Goal: Information Seeking & Learning: Learn about a topic

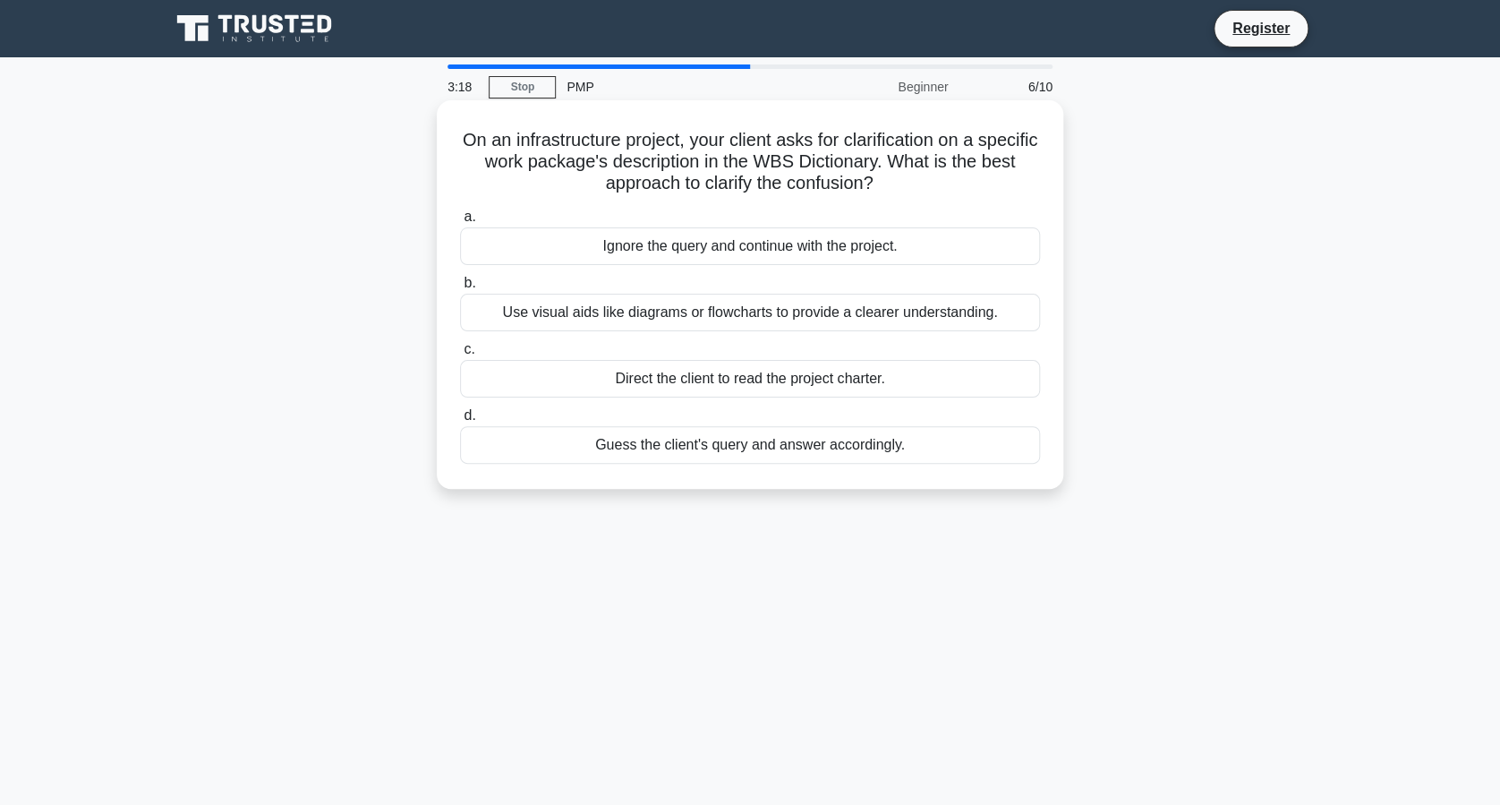
click at [775, 175] on h5 "On an infrastructure project, your client asks for clarification on a specific …" at bounding box center [750, 162] width 584 height 66
click at [750, 318] on div "Use visual aids like diagrams or flowcharts to provide a clearer understanding." at bounding box center [750, 313] width 580 height 38
click at [460, 289] on input "b. Use visual aids like diagrams or flowcharts to provide a clearer understandi…" at bounding box center [460, 283] width 0 height 12
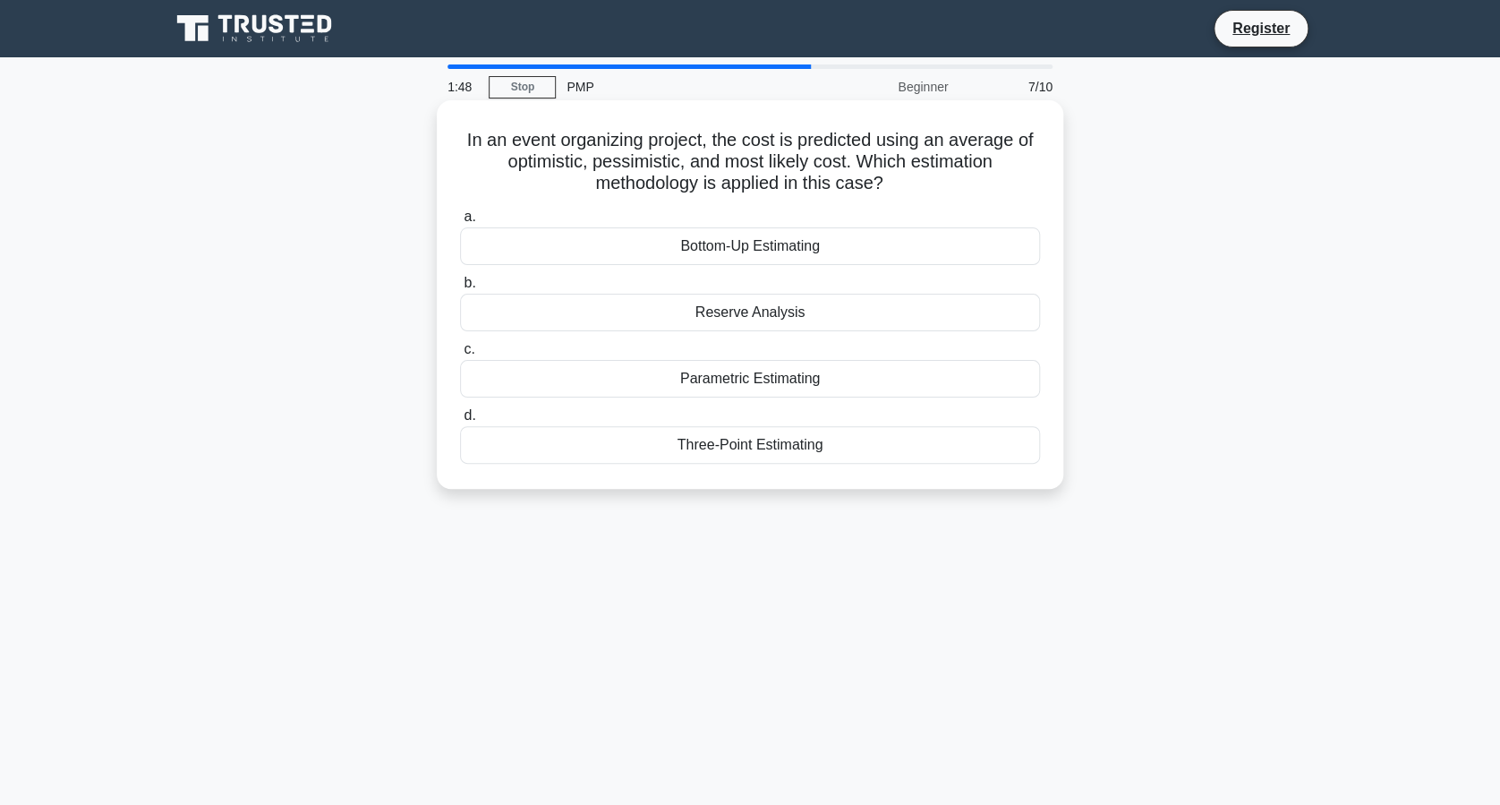
click at [841, 445] on div "Three-Point Estimating" at bounding box center [750, 445] width 580 height 38
click at [460, 422] on input "d. Three-Point Estimating" at bounding box center [460, 416] width 0 height 12
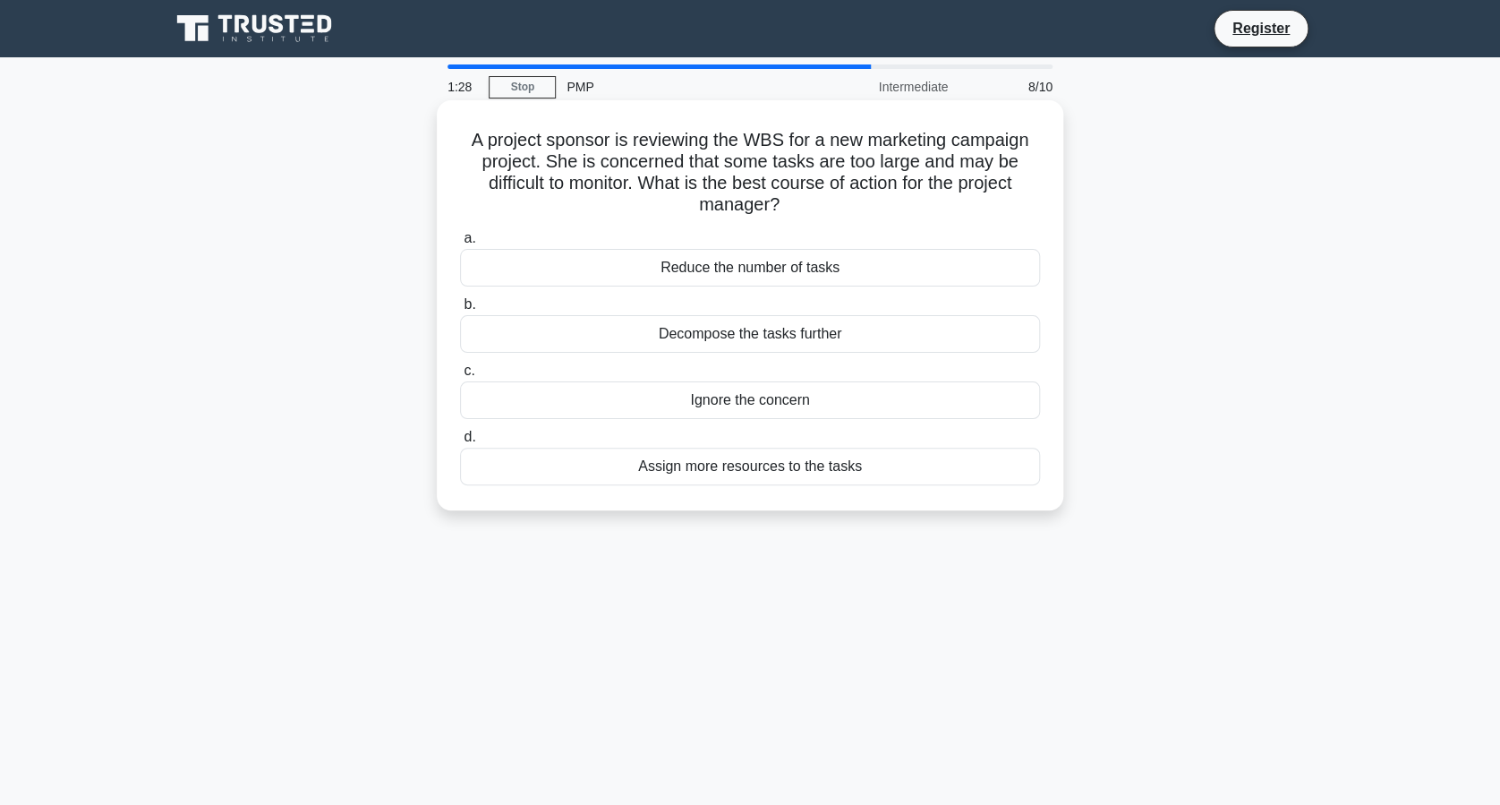
click at [783, 340] on div "Decompose the tasks further" at bounding box center [750, 334] width 580 height 38
click at [460, 311] on input "b. Decompose the tasks further" at bounding box center [460, 305] width 0 height 12
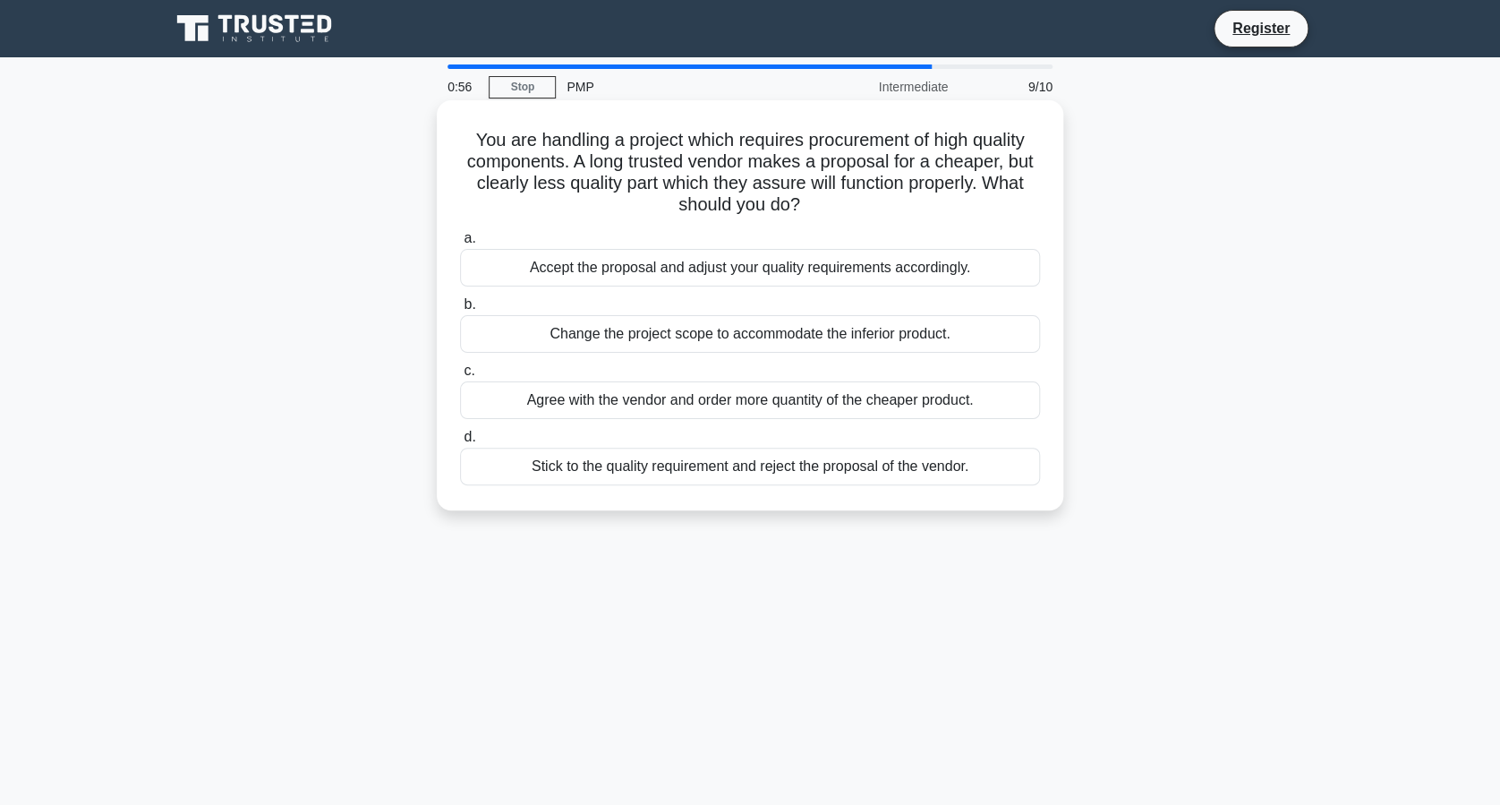
click at [586, 475] on div "Stick to the quality requirement and reject the proposal of the vendor." at bounding box center [750, 467] width 580 height 38
click at [460, 443] on input "d. Stick to the quality requirement and reject the proposal of the vendor." at bounding box center [460, 437] width 0 height 12
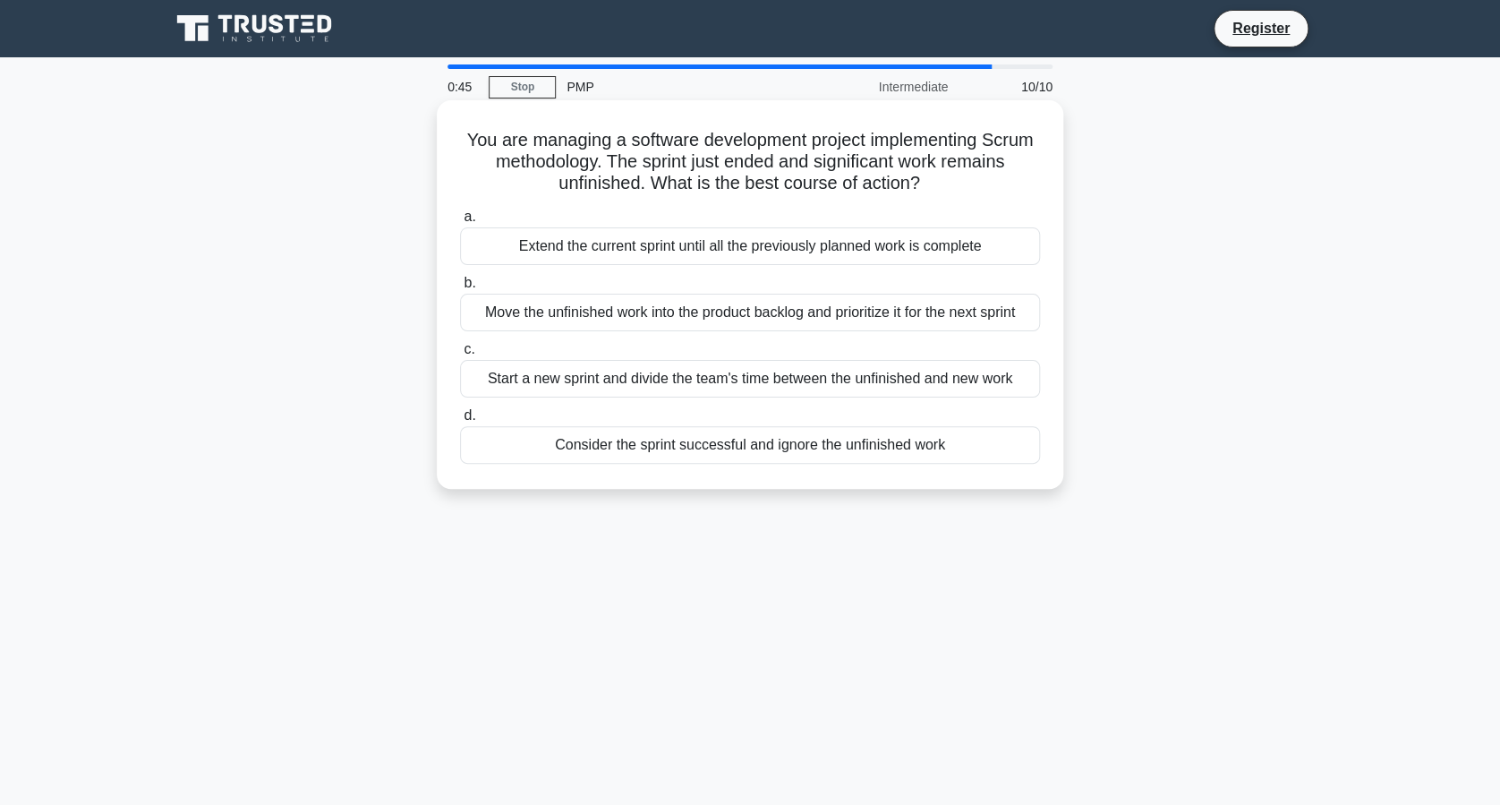
click at [871, 157] on h5 "You are managing a software development project implementing Scrum methodology.…" at bounding box center [750, 162] width 584 height 66
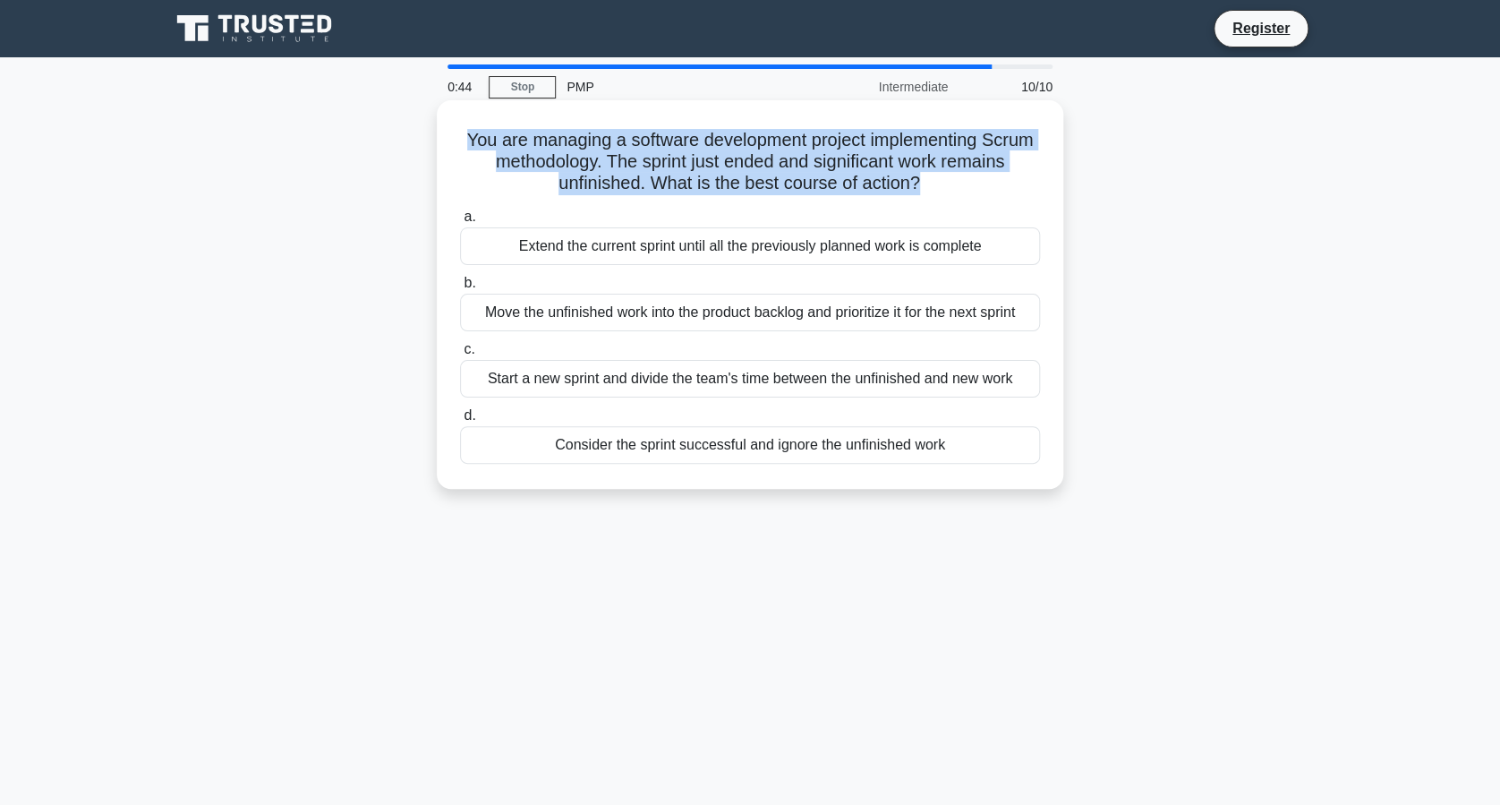
click at [871, 157] on h5 "You are managing a software development project implementing Scrum methodology.…" at bounding box center [750, 162] width 584 height 66
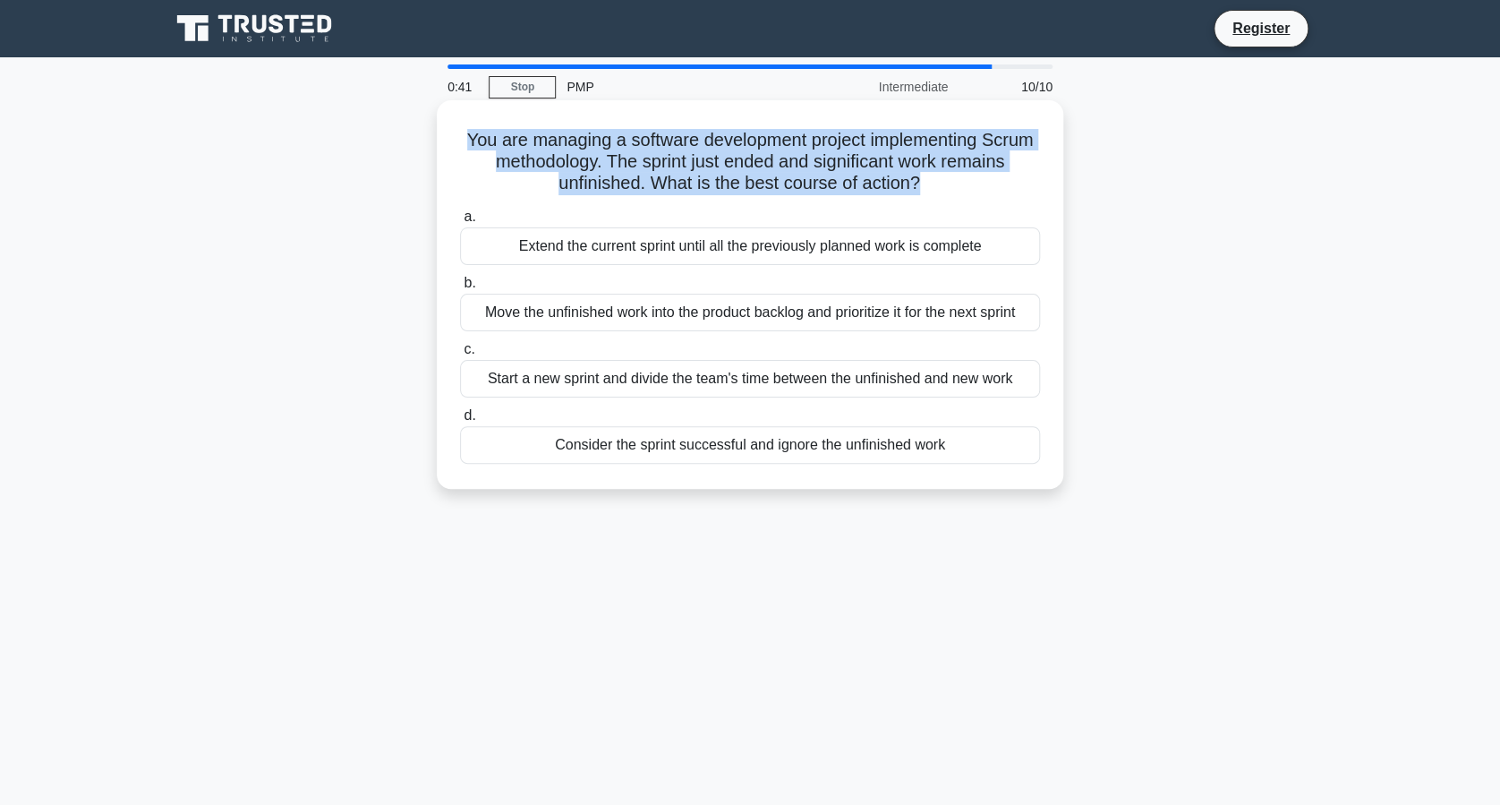
click at [871, 157] on h5 "You are managing a software development project implementing Scrum methodology.…" at bounding box center [750, 162] width 584 height 66
click at [806, 141] on h5 "You are managing a software development project implementing Scrum methodology.…" at bounding box center [750, 162] width 584 height 66
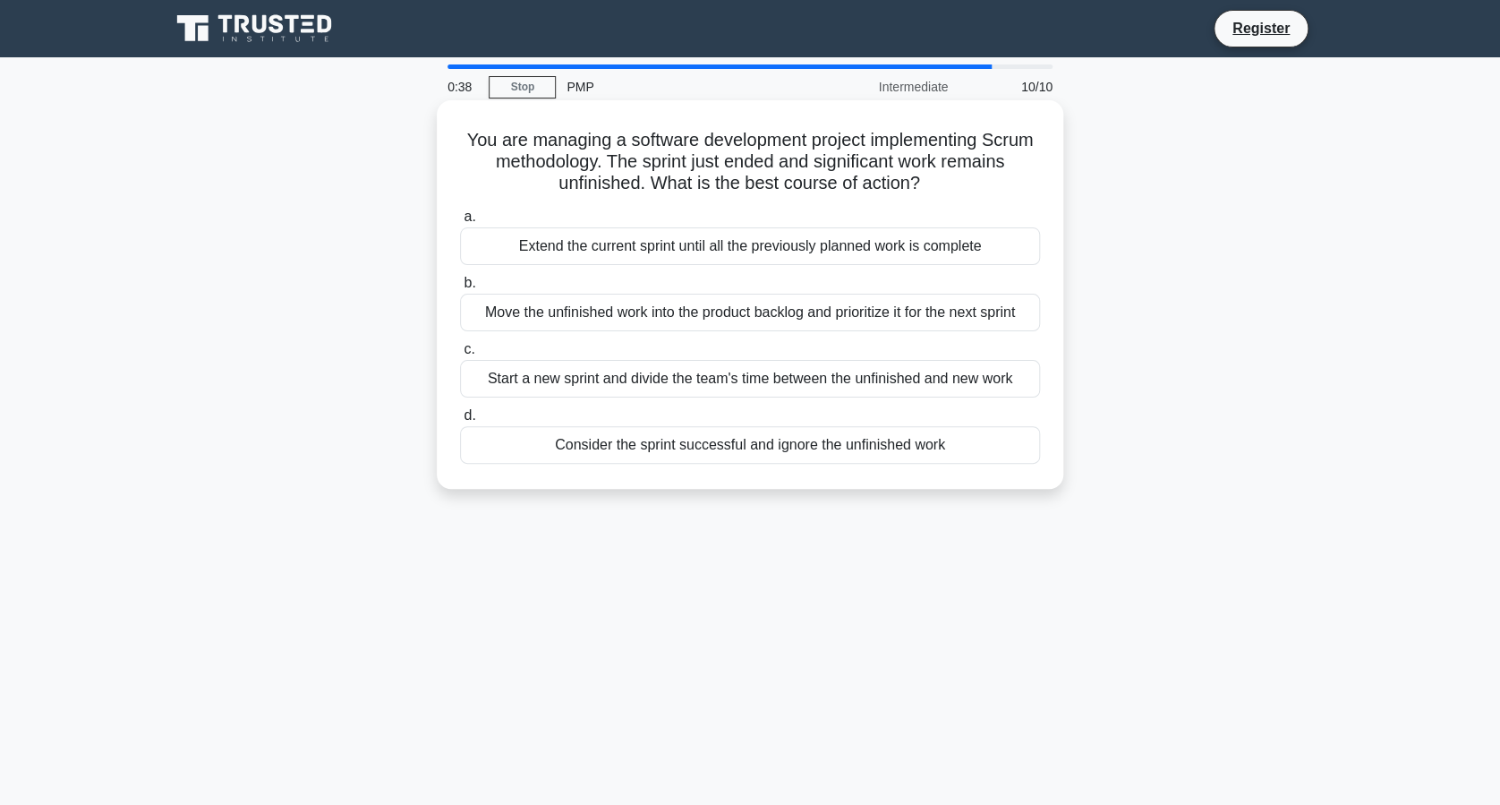
click at [806, 141] on h5 "You are managing a software development project implementing Scrum methodology.…" at bounding box center [750, 162] width 584 height 66
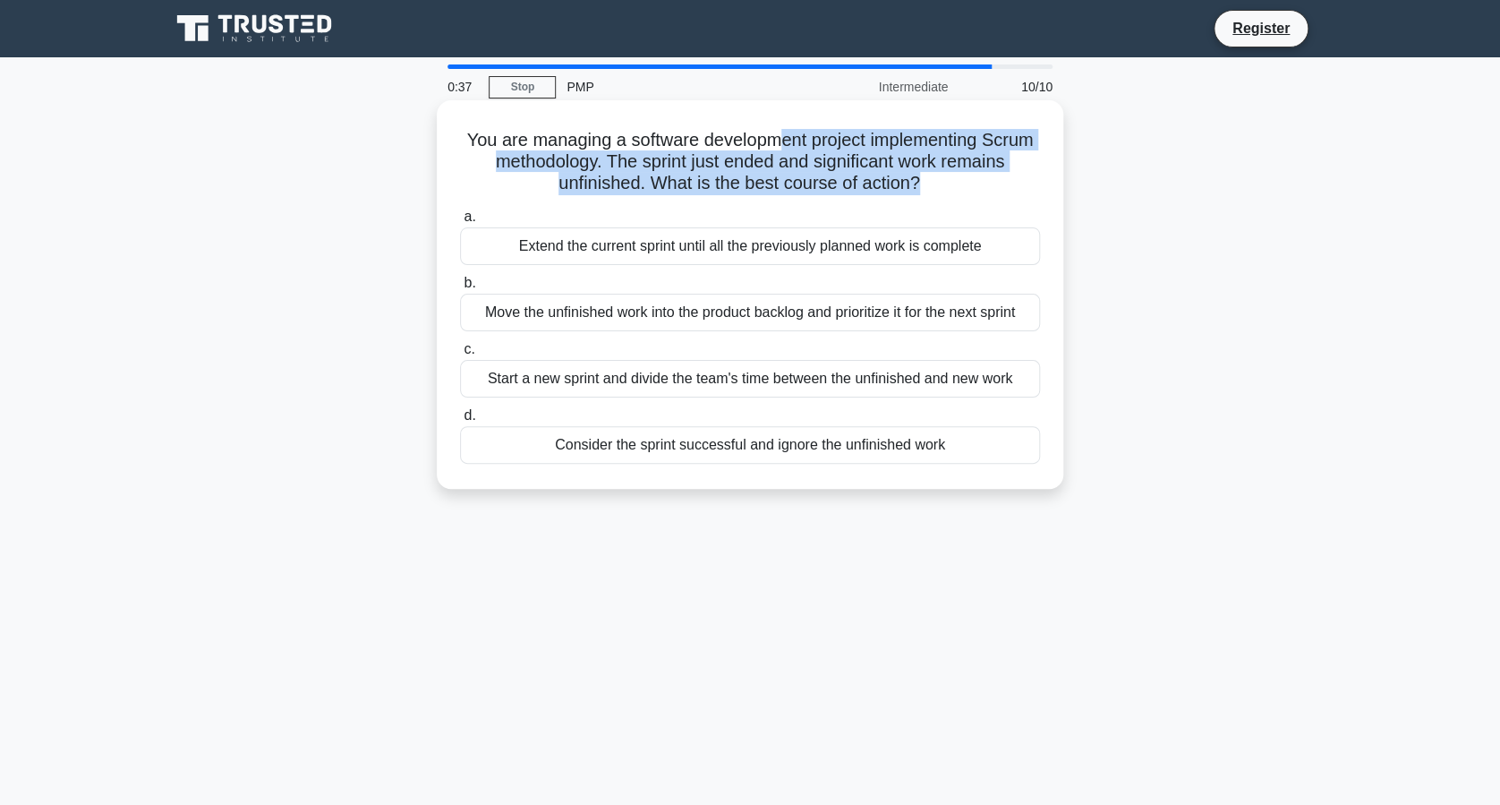
click at [806, 141] on h5 "You are managing a software development project implementing Scrum methodology.…" at bounding box center [750, 162] width 584 height 66
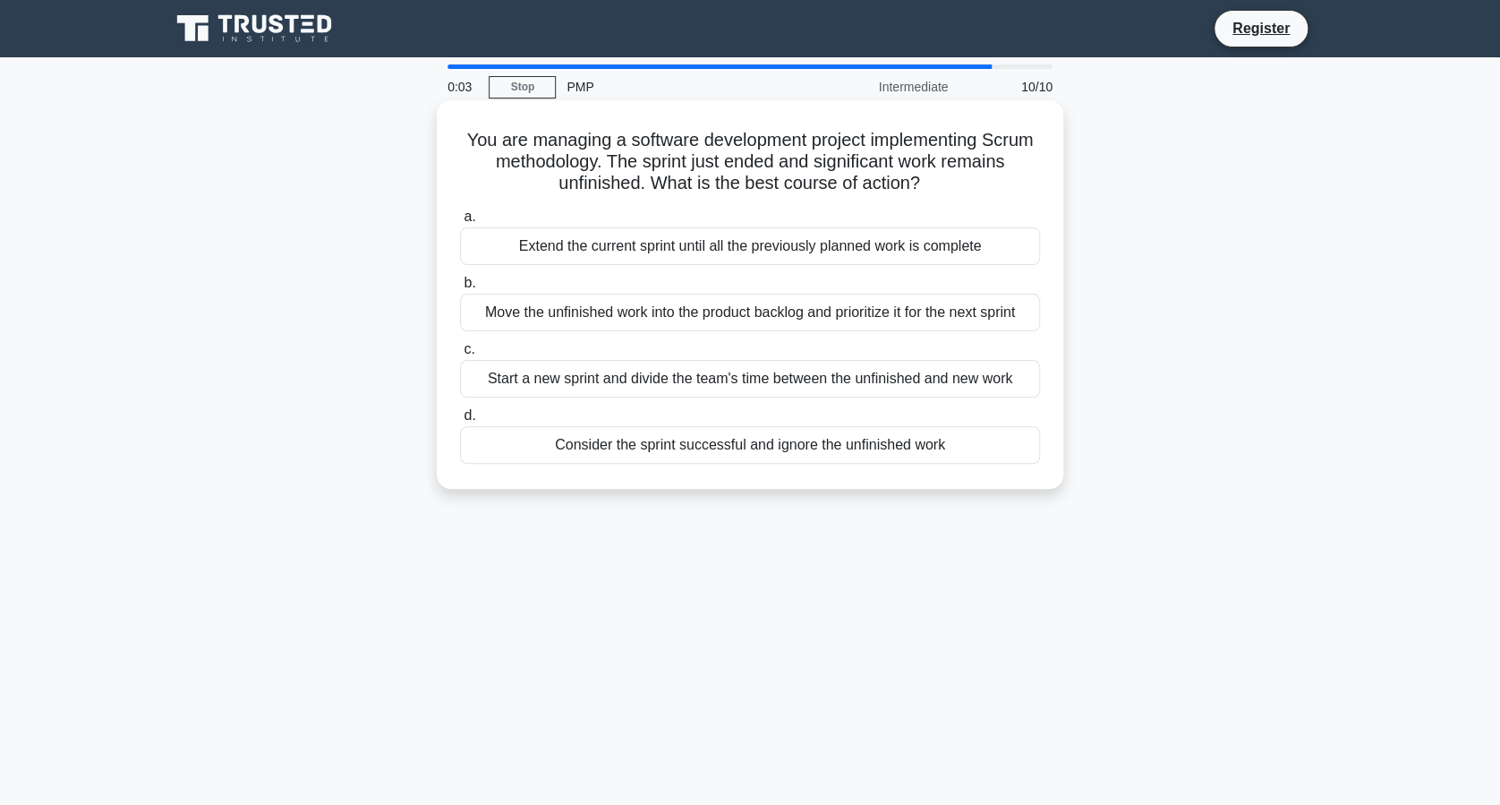
click at [656, 318] on div "Move the unfinished work into the product backlog and prioritize it for the nex…" at bounding box center [750, 313] width 580 height 38
click at [460, 289] on input "b. Move the unfinished work into the product backlog and prioritize it for the …" at bounding box center [460, 283] width 0 height 12
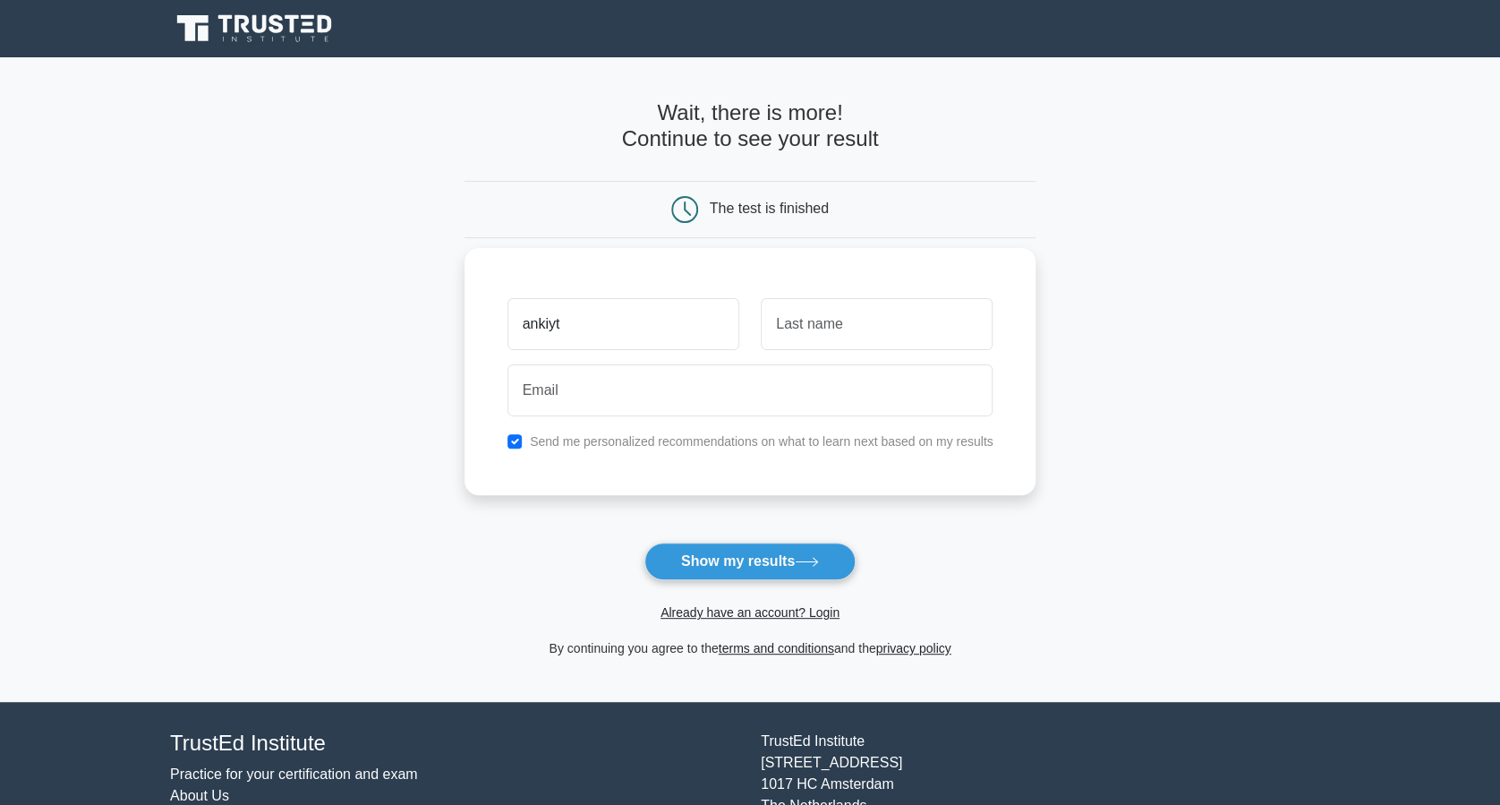
type input "ankiyt"
type input "vija"
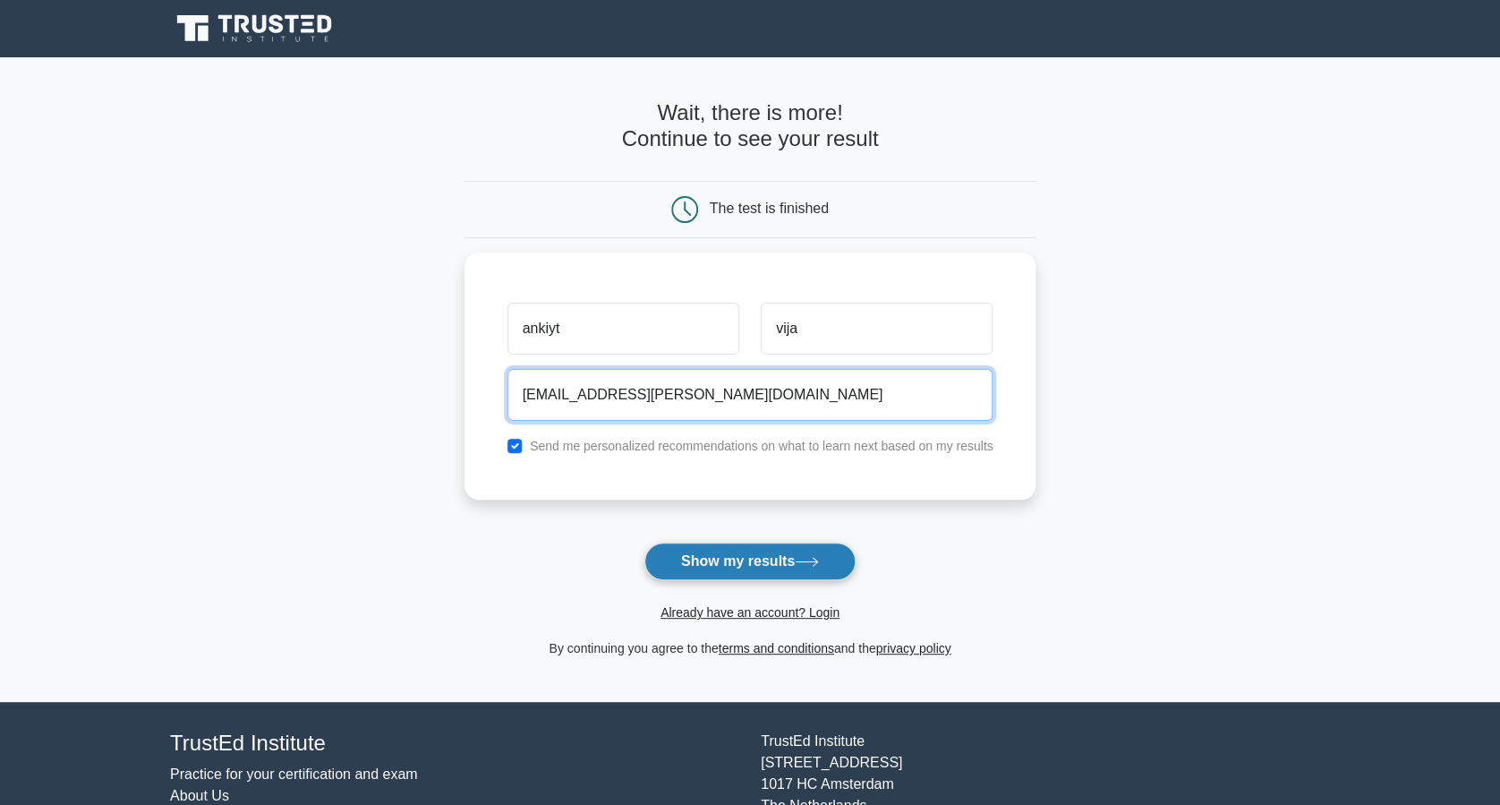
type input "ankit@vij.com"
click at [778, 549] on button "Show my results" at bounding box center [749, 561] width 211 height 38
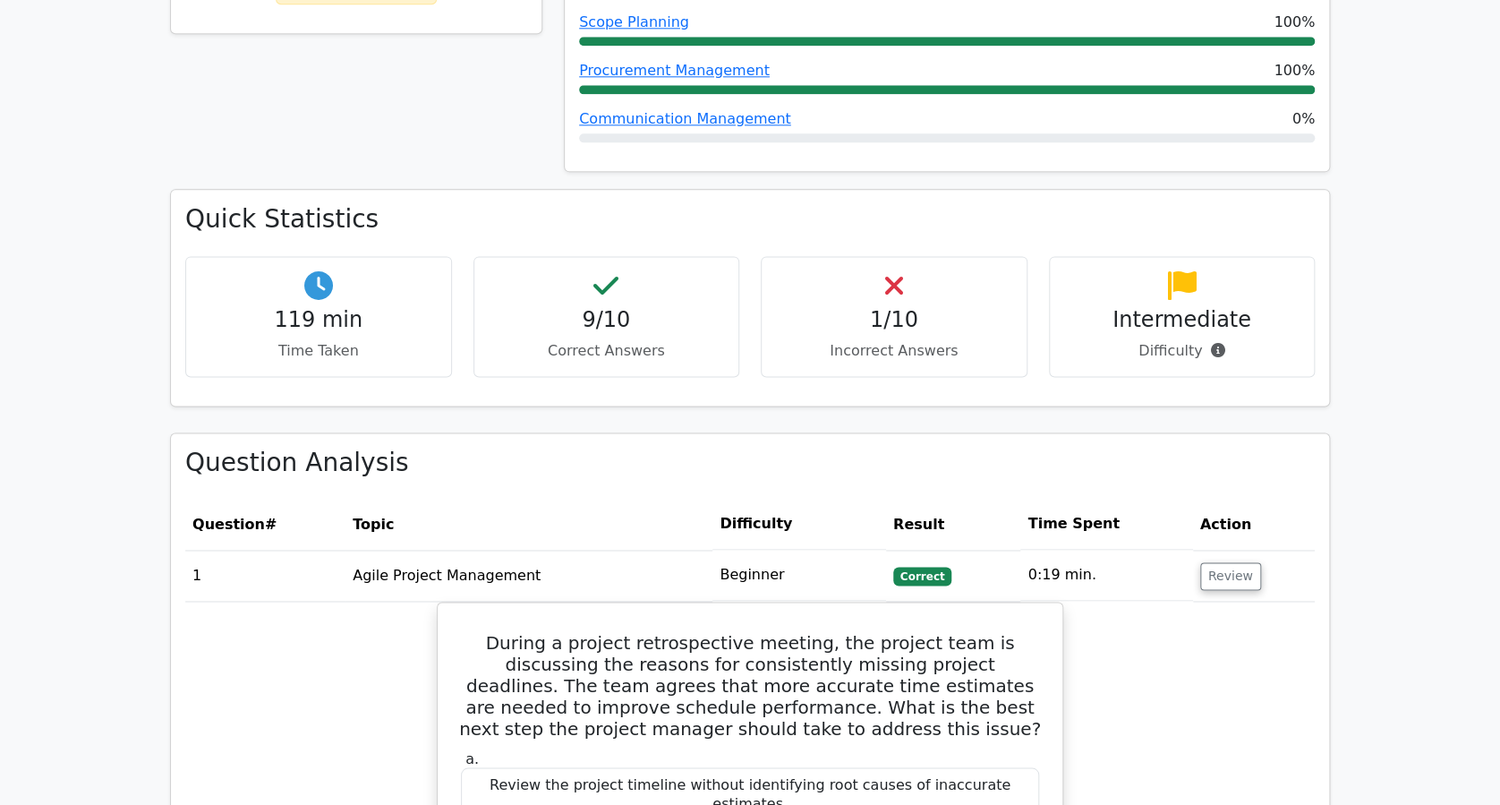
scroll to position [1074, 0]
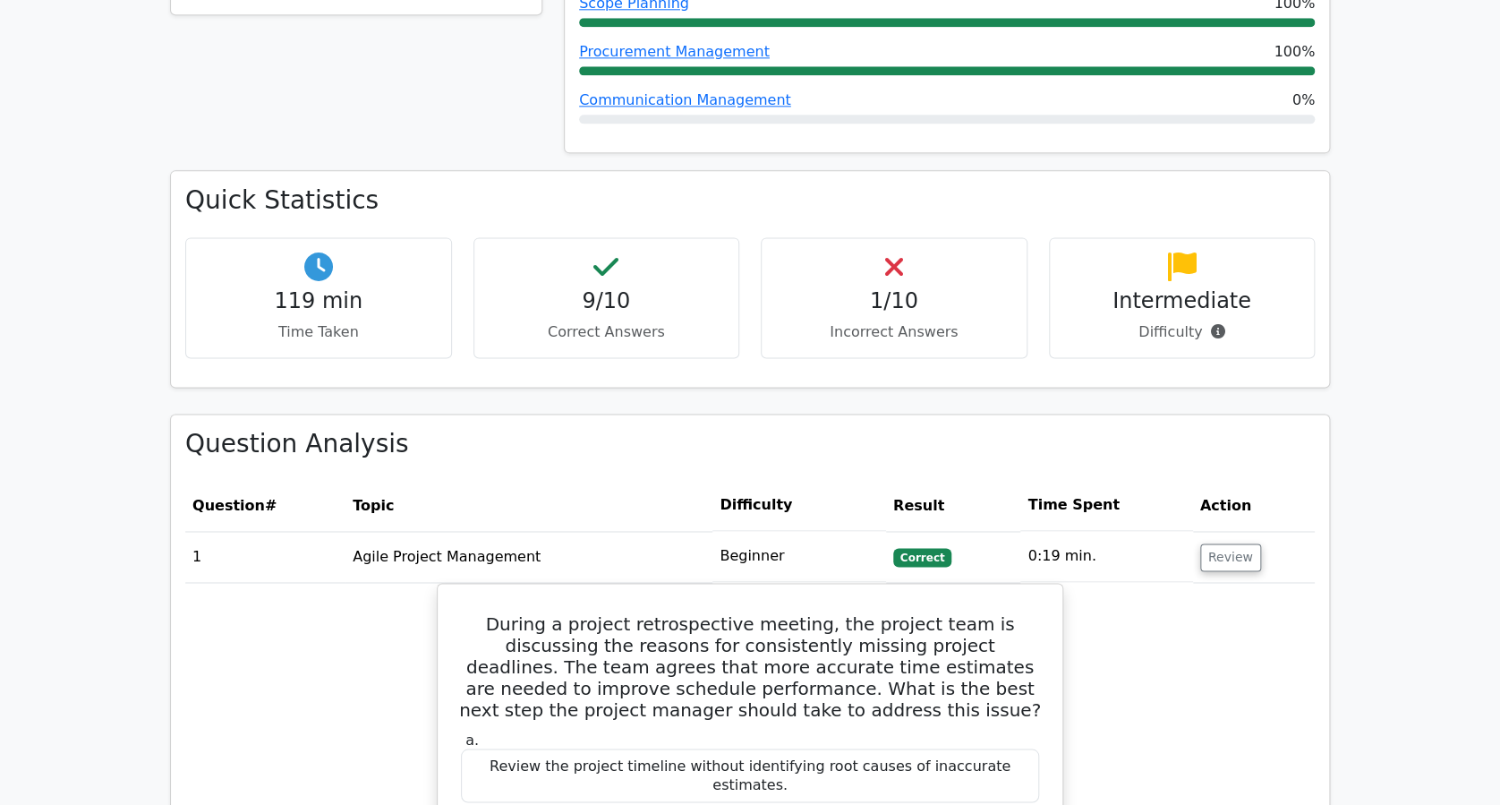
click at [1149, 288] on h4 "Intermediate" at bounding box center [1182, 301] width 236 height 26
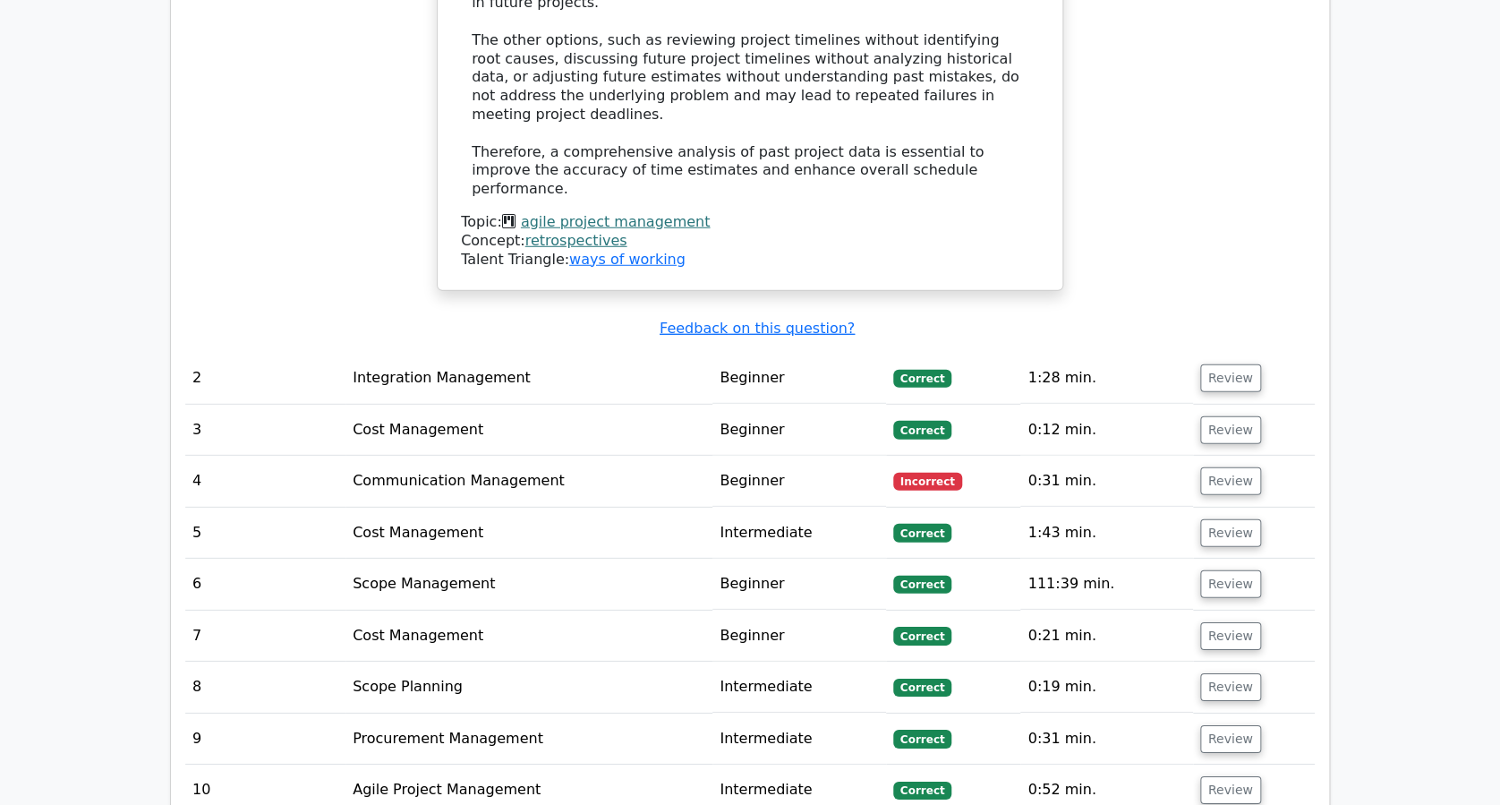
scroll to position [2337, 0]
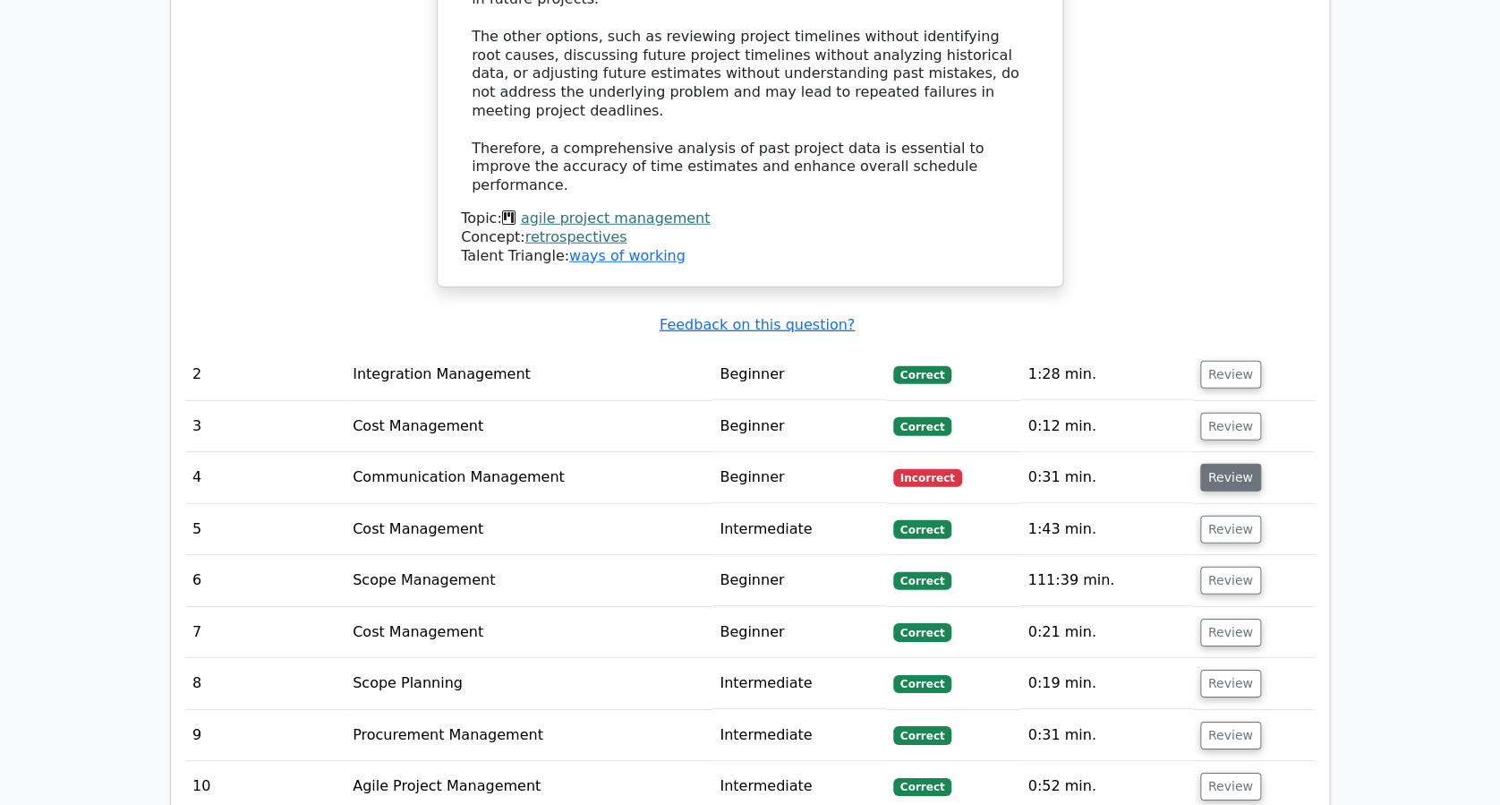
click at [1245, 464] on button "Review" at bounding box center [1230, 478] width 61 height 28
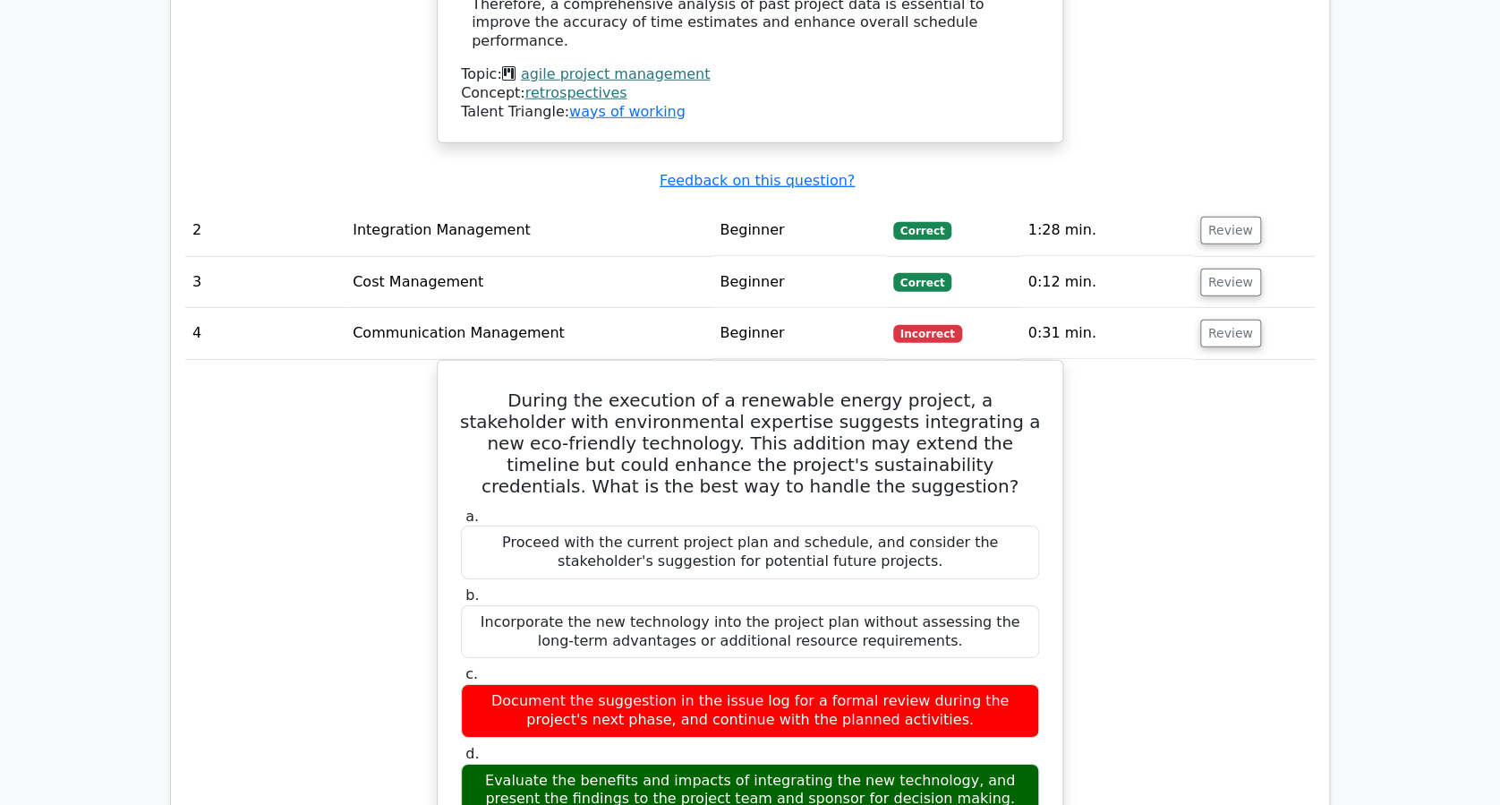
scroll to position [2519, 0]
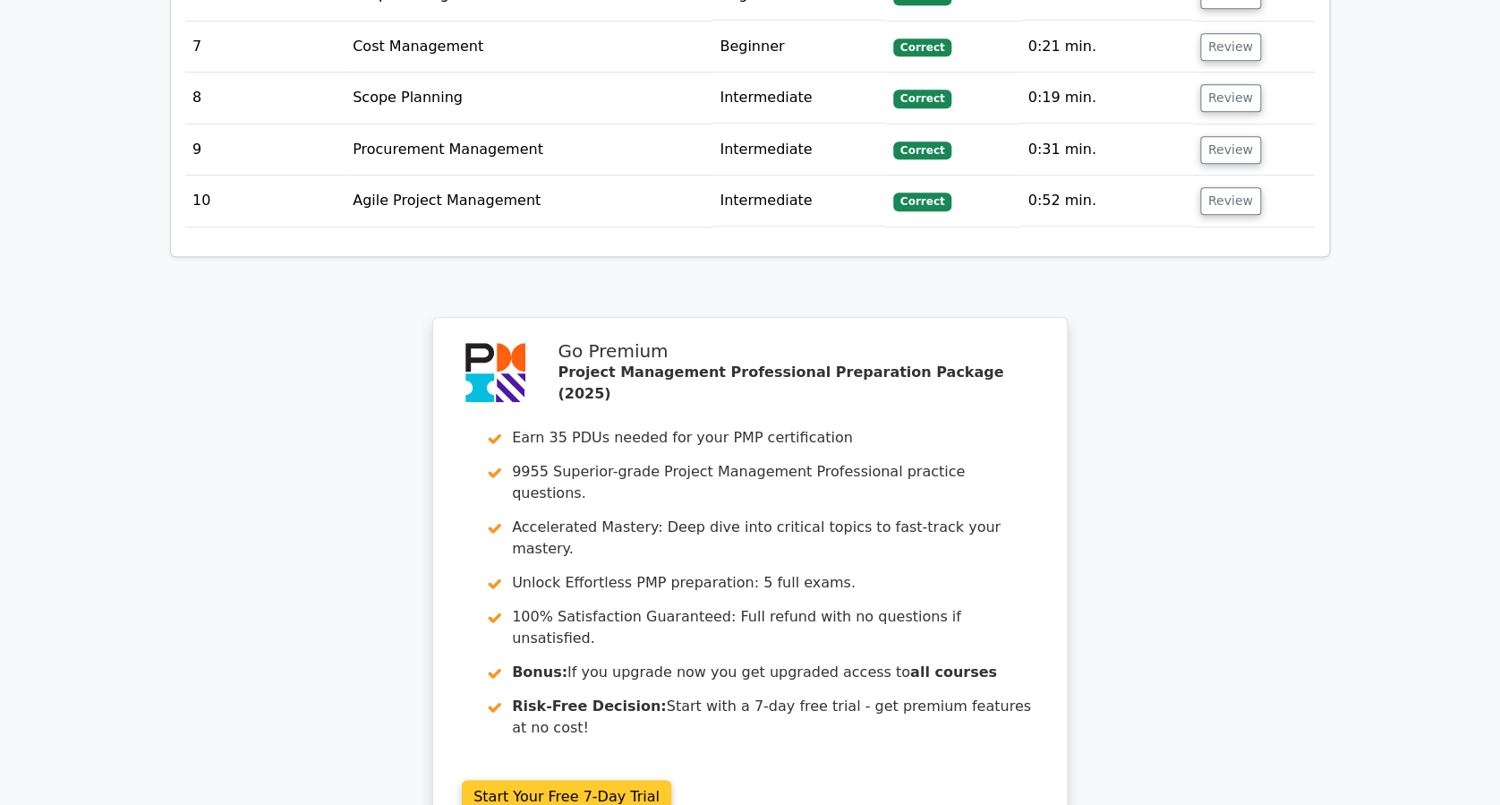
scroll to position [4049, 0]
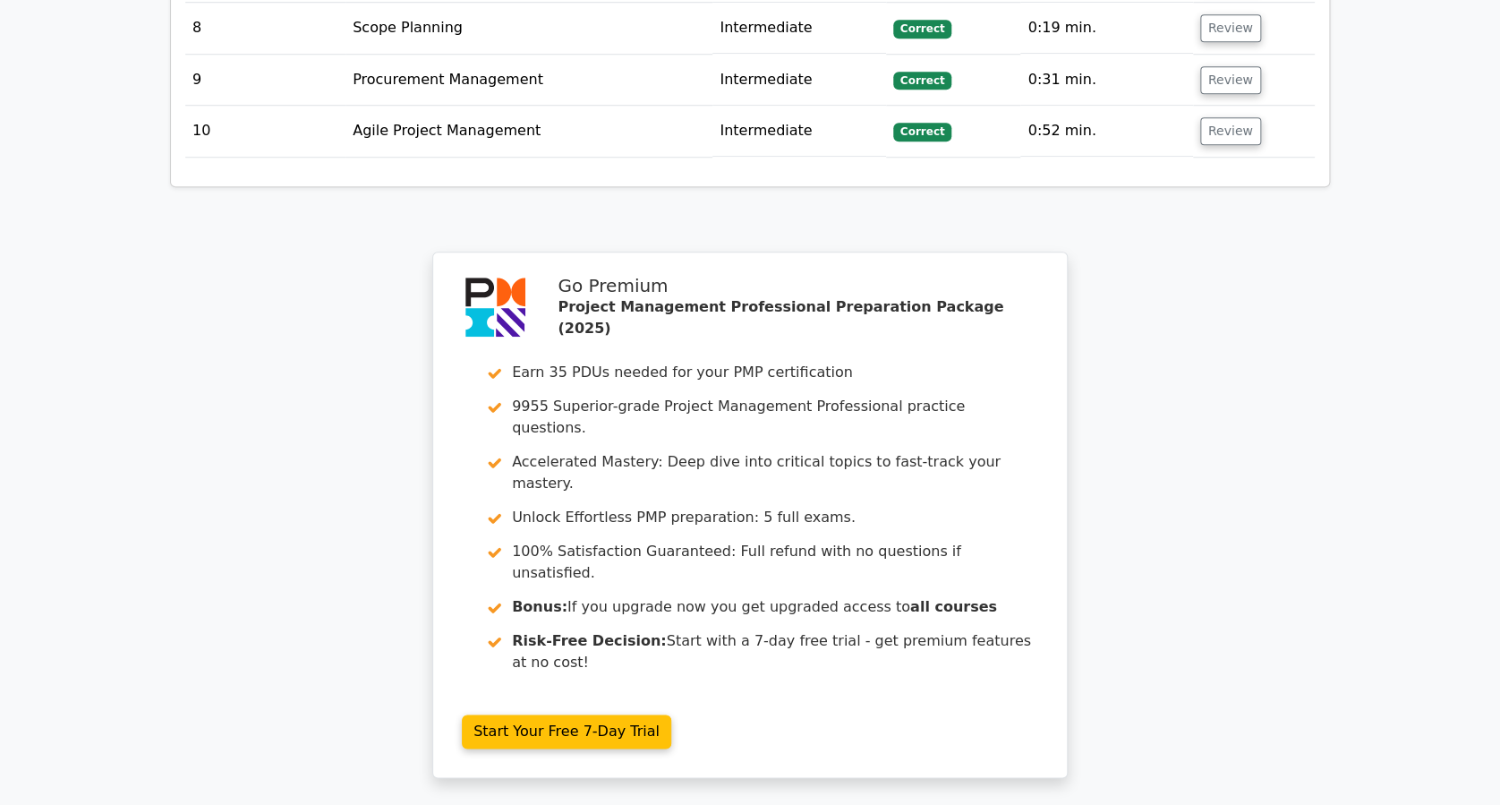
drag, startPoint x: 662, startPoint y: 526, endPoint x: 694, endPoint y: 525, distance: 31.3
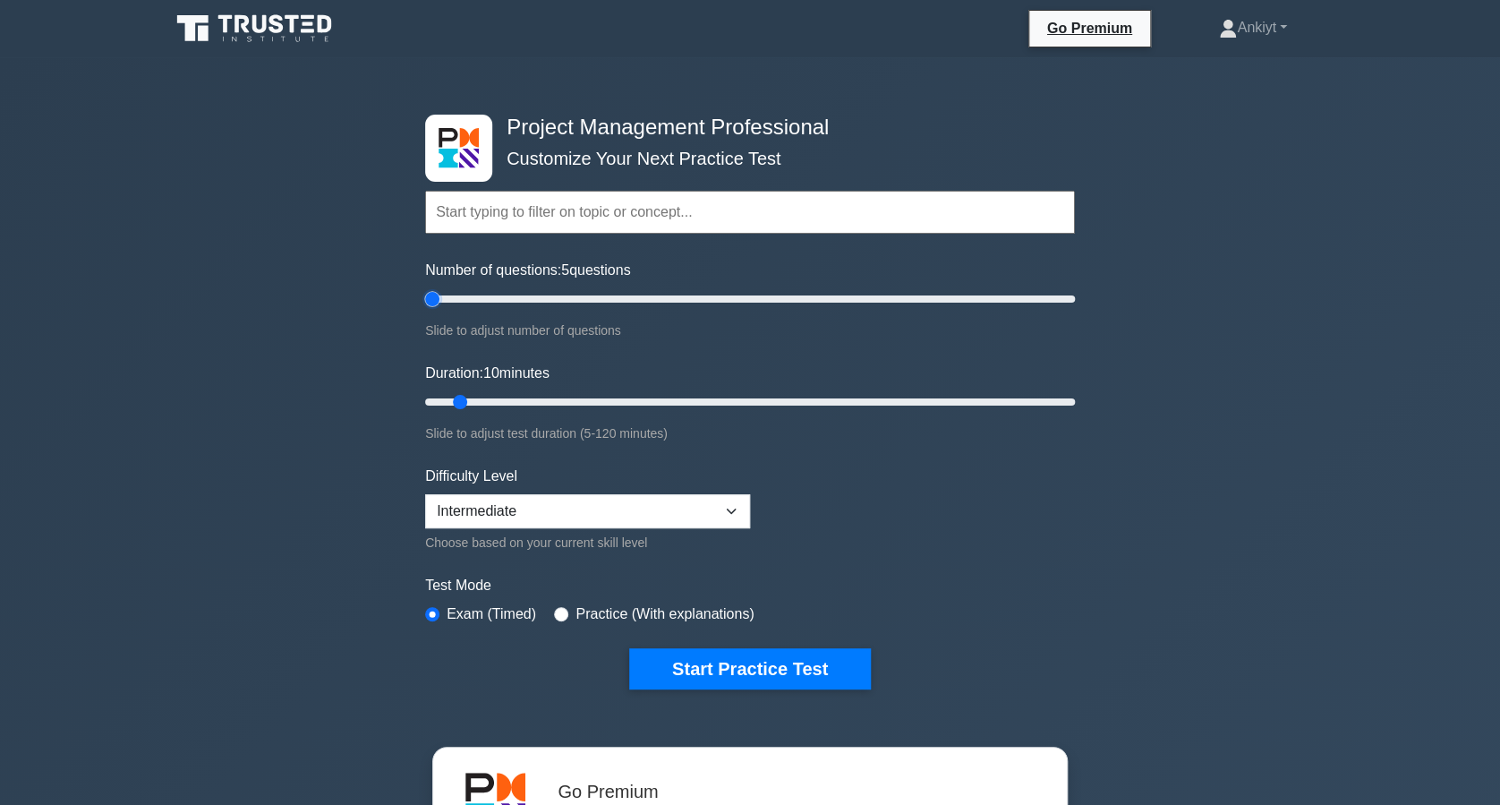
type input "10"
click at [450, 307] on input "Number of questions: 10 questions" at bounding box center [750, 298] width 650 height 21
click at [334, 331] on div "Project Management Professional Customize Your Next Practice Test Topics Scope …" at bounding box center [750, 634] width 1500 height 1155
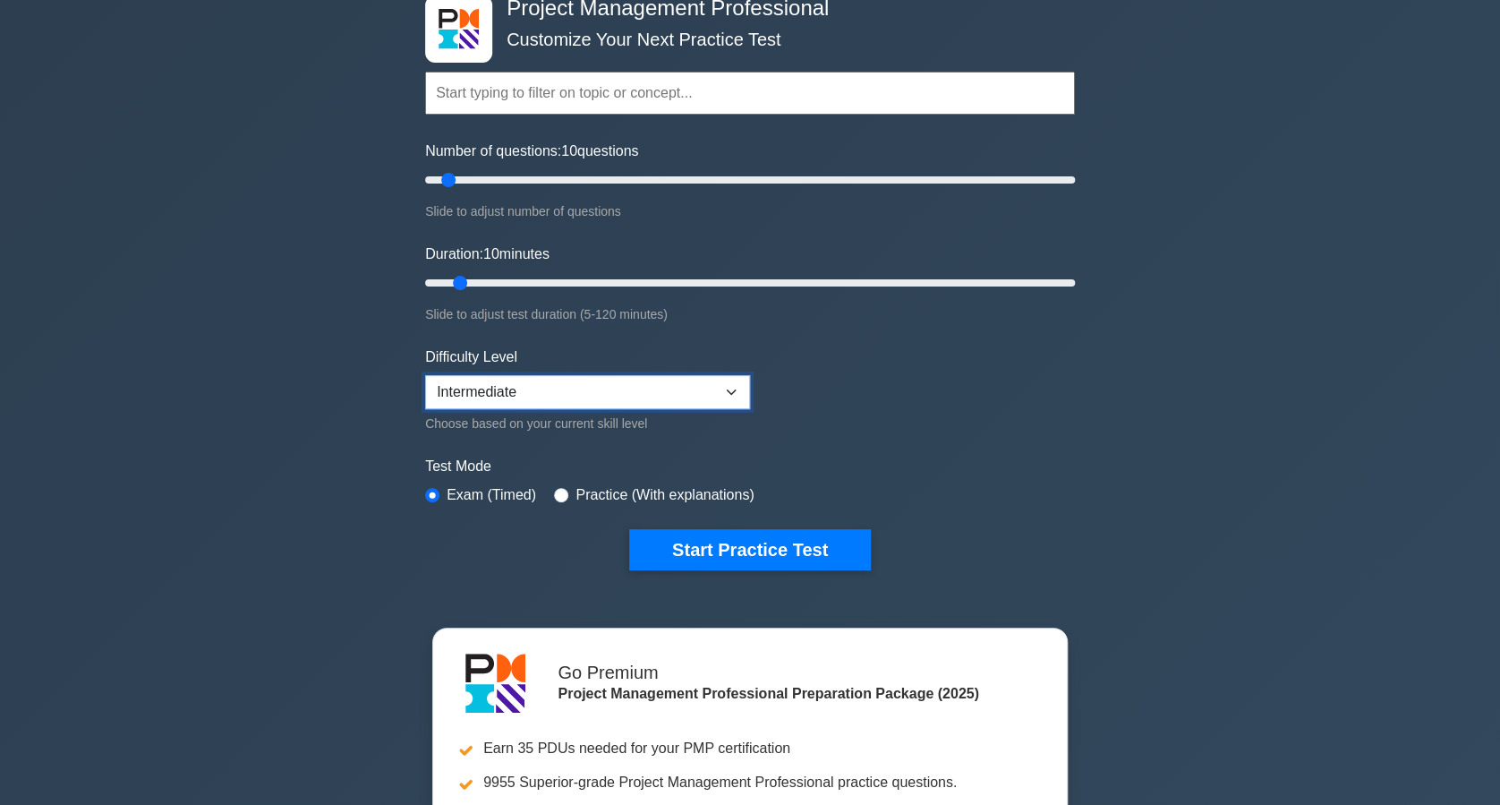
click at [469, 391] on select "Beginner Intermediate Expert" at bounding box center [587, 392] width 325 height 34
select select "expert"
click at [425, 375] on select "Beginner Intermediate Expert" at bounding box center [587, 392] width 325 height 34
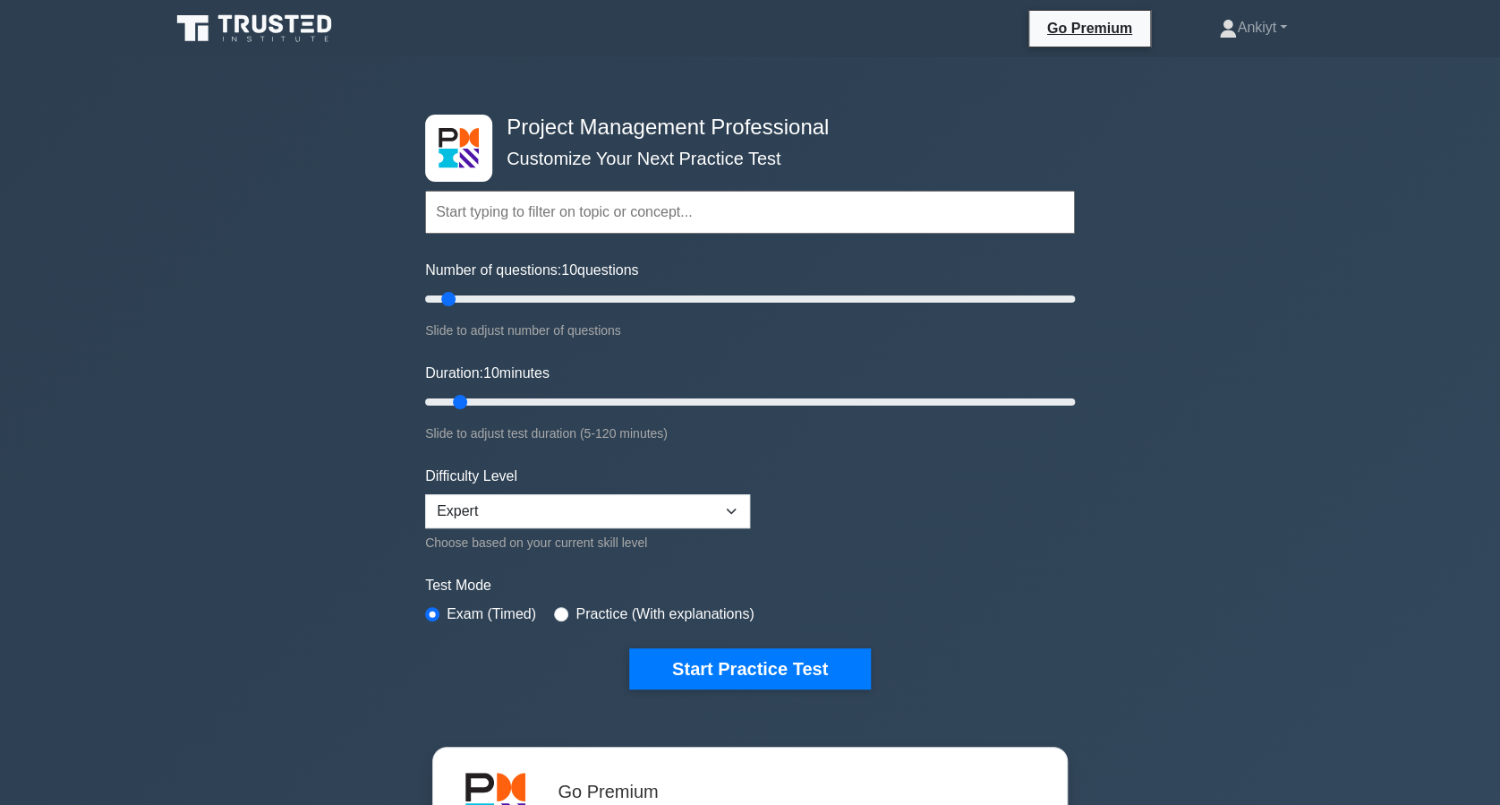
click at [542, 217] on input "text" at bounding box center [750, 212] width 650 height 43
click at [773, 662] on button "Start Practice Test" at bounding box center [750, 668] width 242 height 41
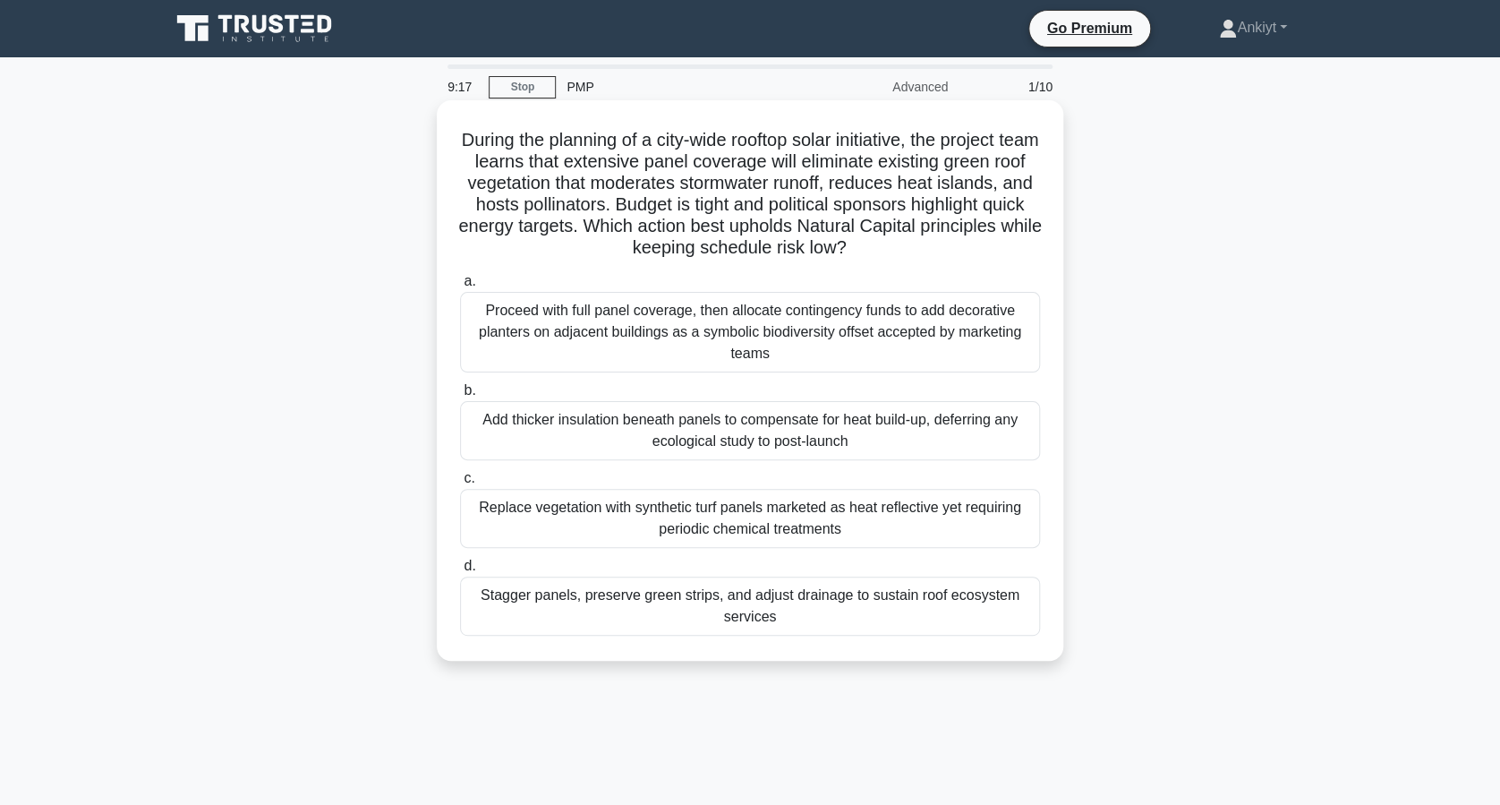
scroll to position [163, 0]
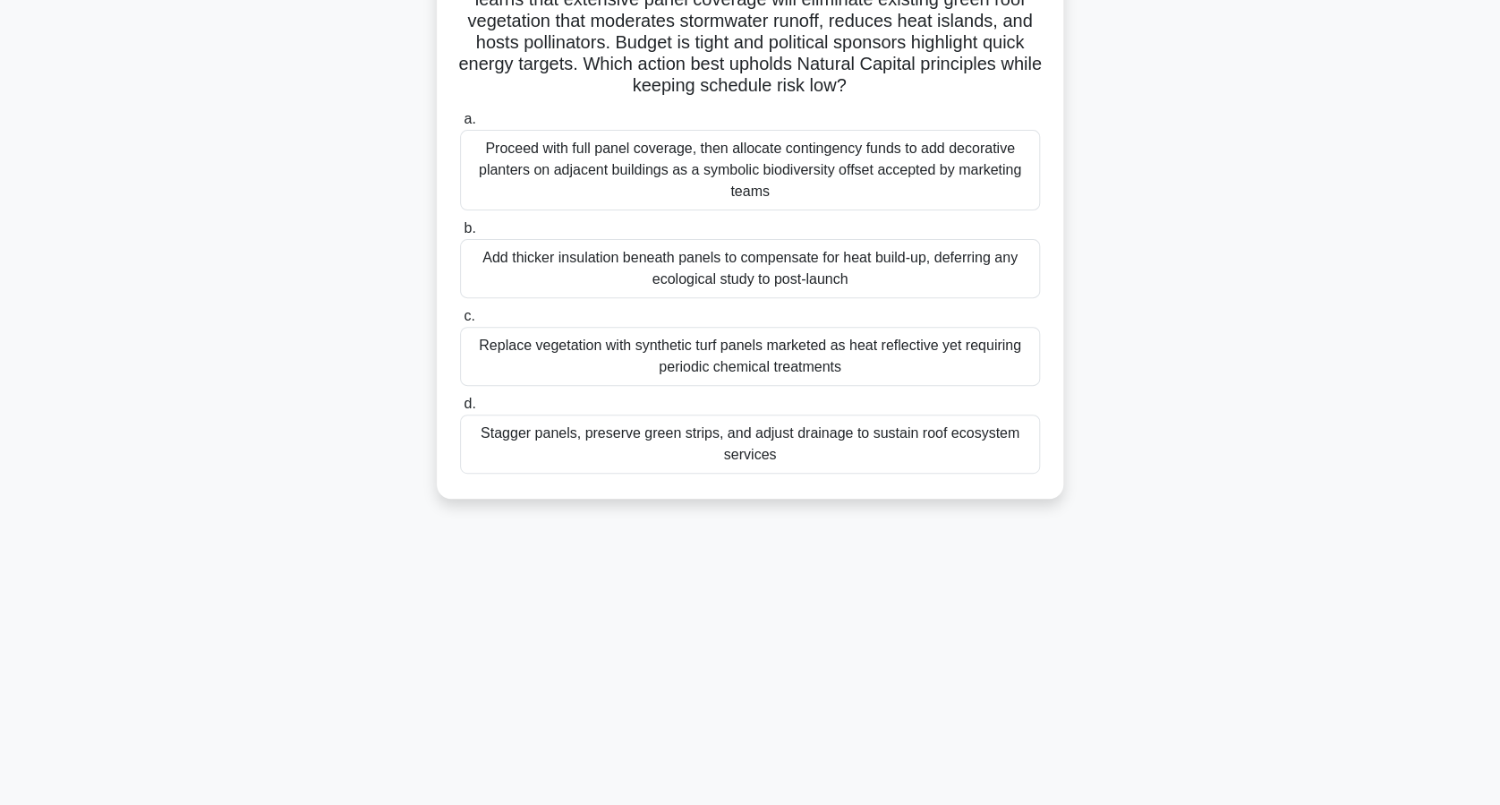
click at [597, 440] on div "Stagger panels, preserve green strips, and adjust drainage to sustain roof ecos…" at bounding box center [750, 443] width 580 height 59
click at [460, 410] on input "d. Stagger panels, preserve green strips, and adjust drainage to sustain roof e…" at bounding box center [460, 404] width 0 height 12
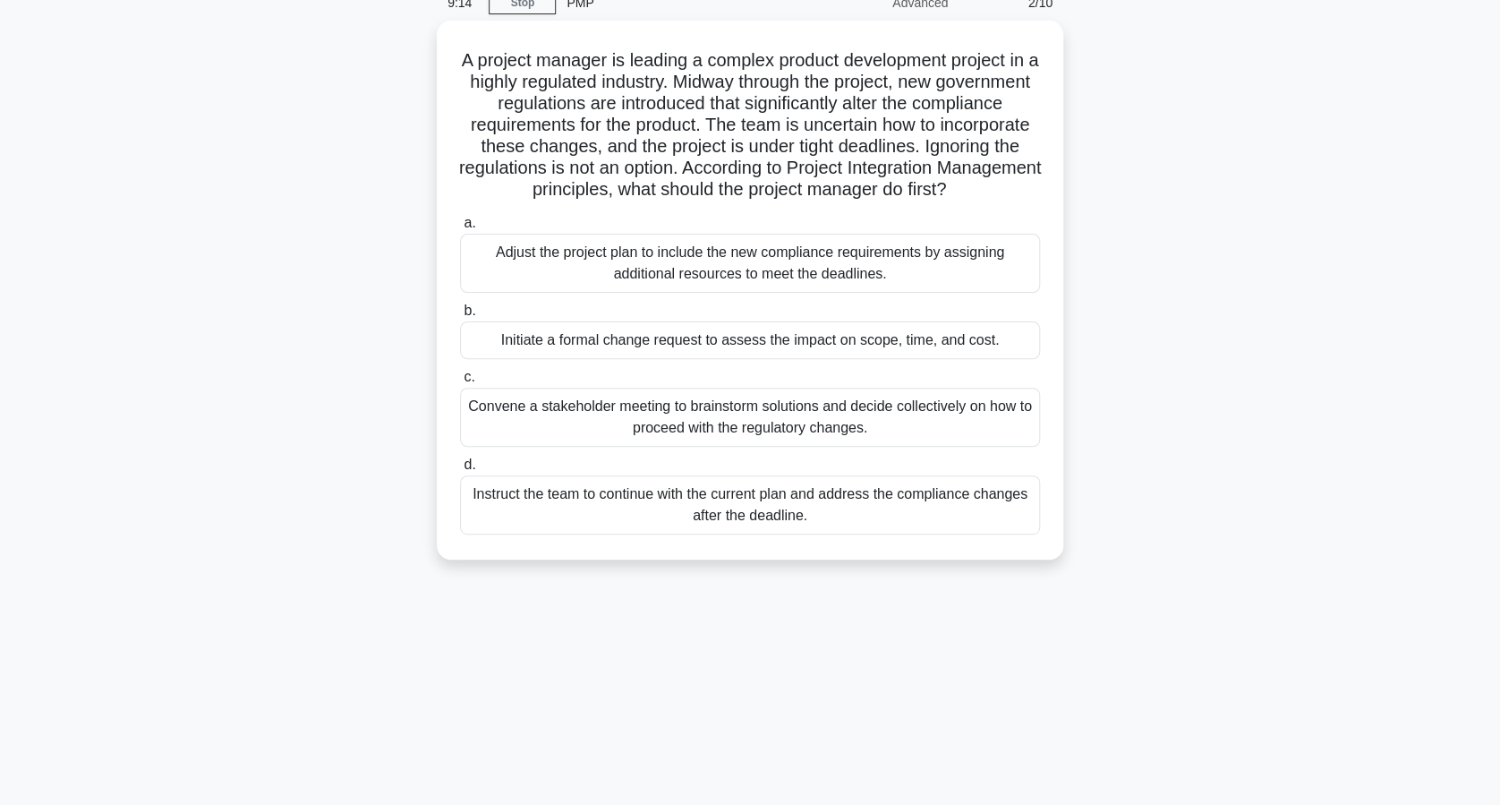
scroll to position [0, 0]
